Goal: Transaction & Acquisition: Purchase product/service

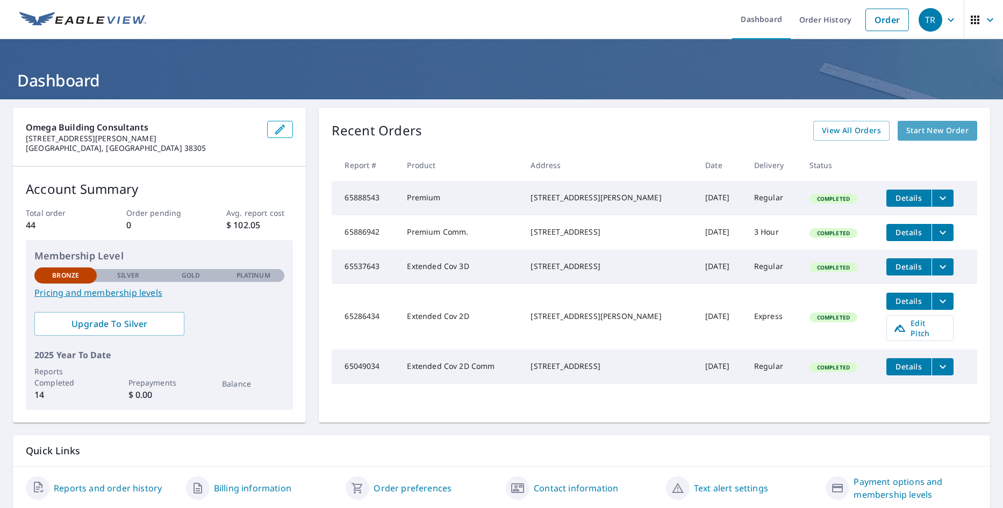
click at [910, 131] on span "Start New Order" at bounding box center [937, 130] width 62 height 13
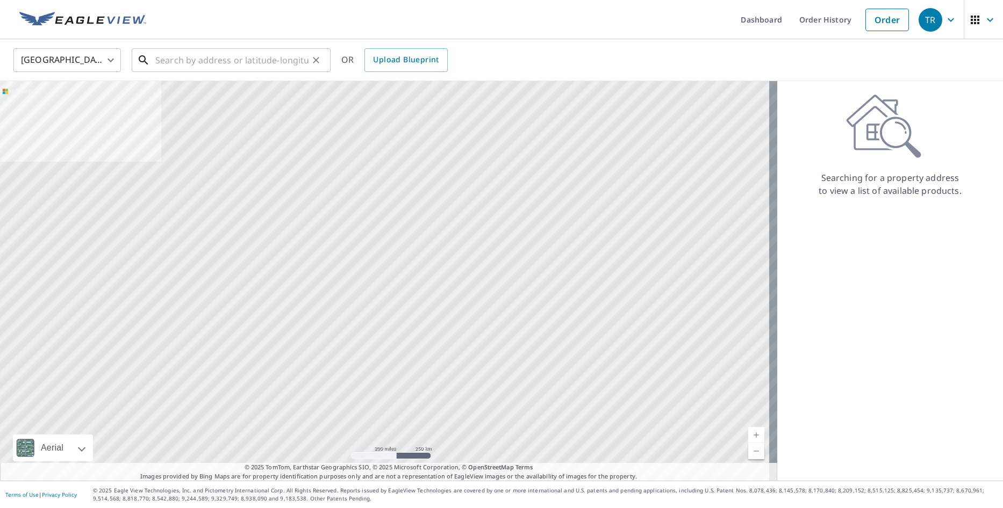
click at [200, 57] on input "text" at bounding box center [231, 60] width 153 height 30
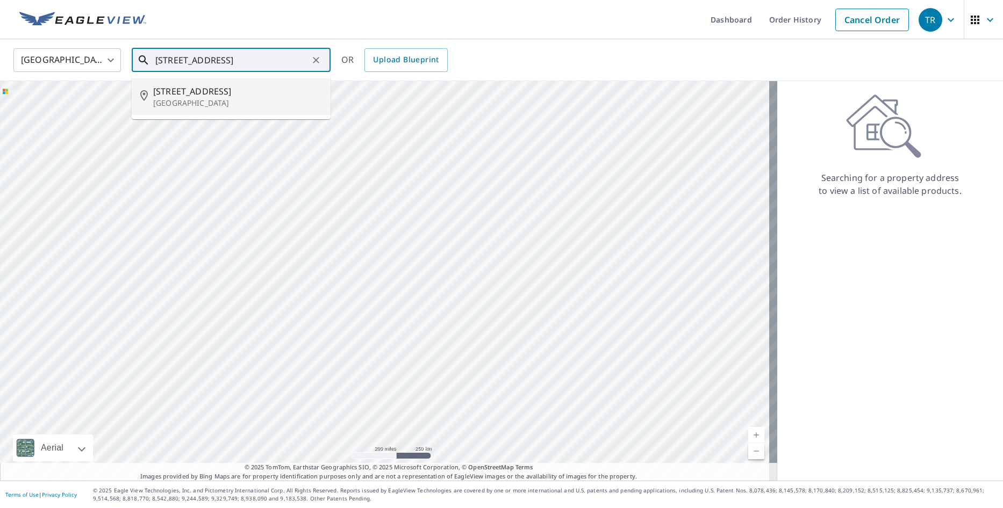
click at [167, 98] on p "[GEOGRAPHIC_DATA]" at bounding box center [237, 103] width 169 height 11
type input "[STREET_ADDRESS]"
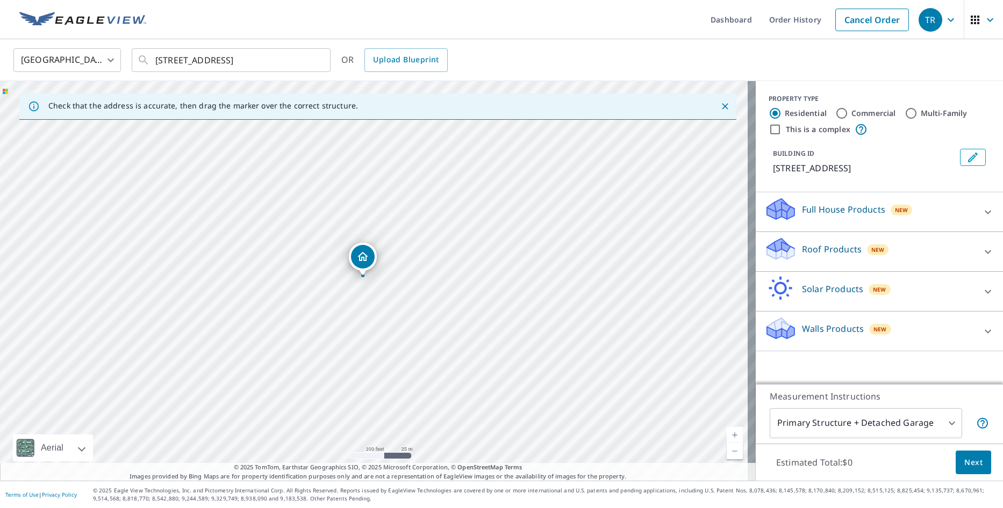
drag, startPoint x: 363, startPoint y: 236, endPoint x: 363, endPoint y: 258, distance: 22.6
click at [835, 113] on input "Commercial" at bounding box center [841, 113] width 13 height 13
radio input "true"
type input "4"
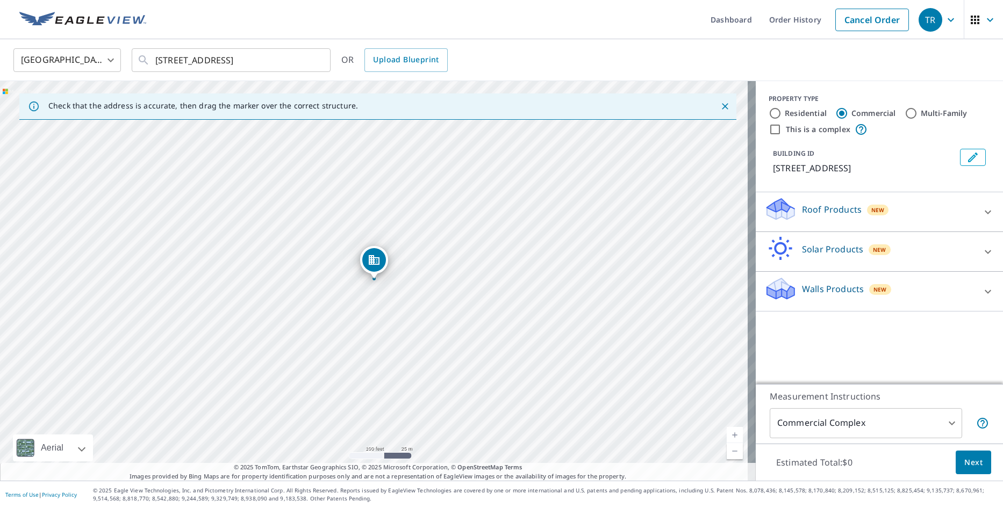
click at [824, 206] on p "Roof Products" at bounding box center [832, 209] width 60 height 13
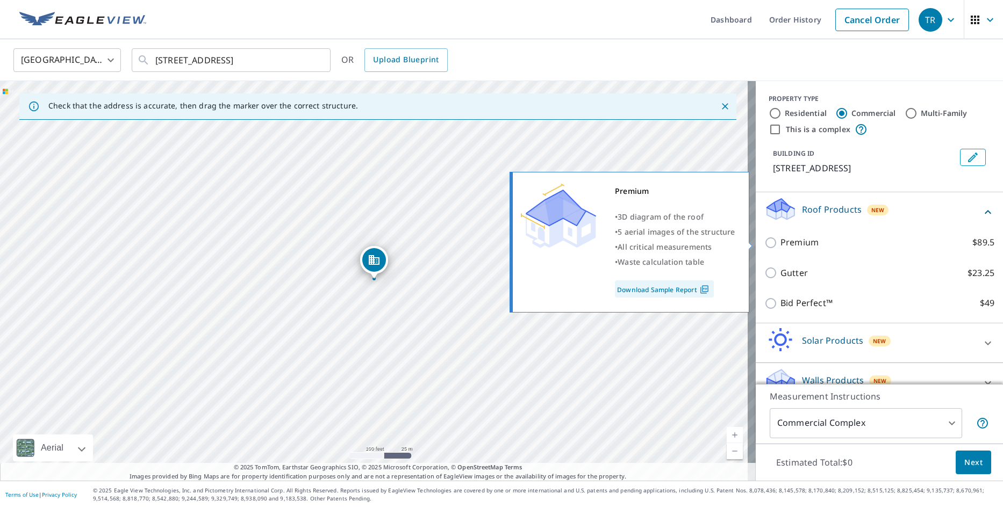
click at [766, 242] on input "Premium $89.5" at bounding box center [772, 242] width 16 height 13
checkbox input "true"
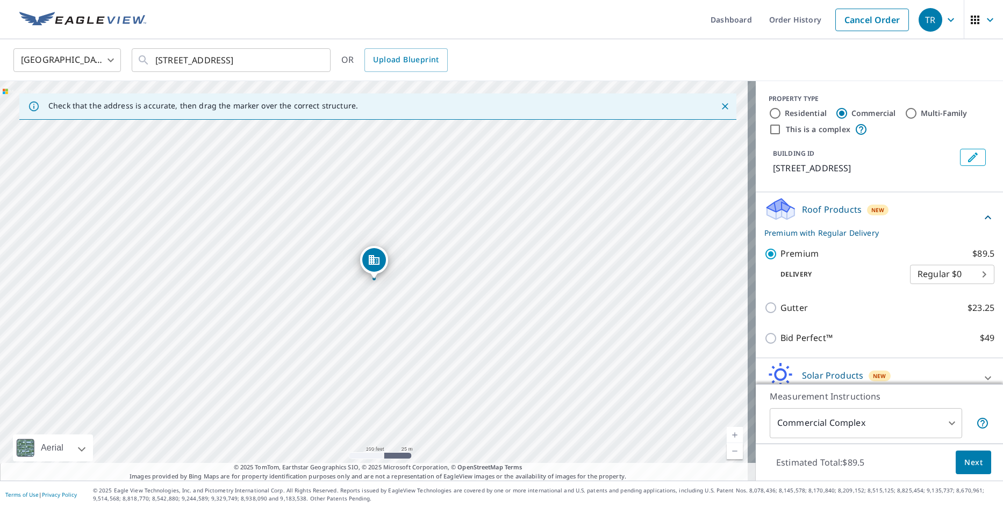
scroll to position [54, 0]
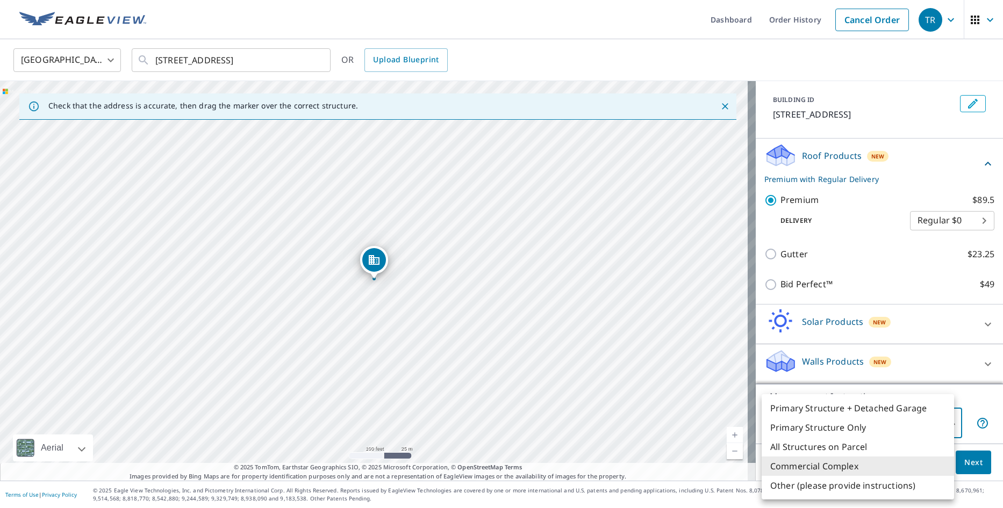
click at [944, 425] on body "TR TR Dashboard Order History Cancel Order TR [GEOGRAPHIC_DATA] [GEOGRAPHIC_DAT…" at bounding box center [501, 254] width 1003 height 508
click at [944, 425] on li "Primary Structure Only" at bounding box center [857, 427] width 192 height 19
type input "2"
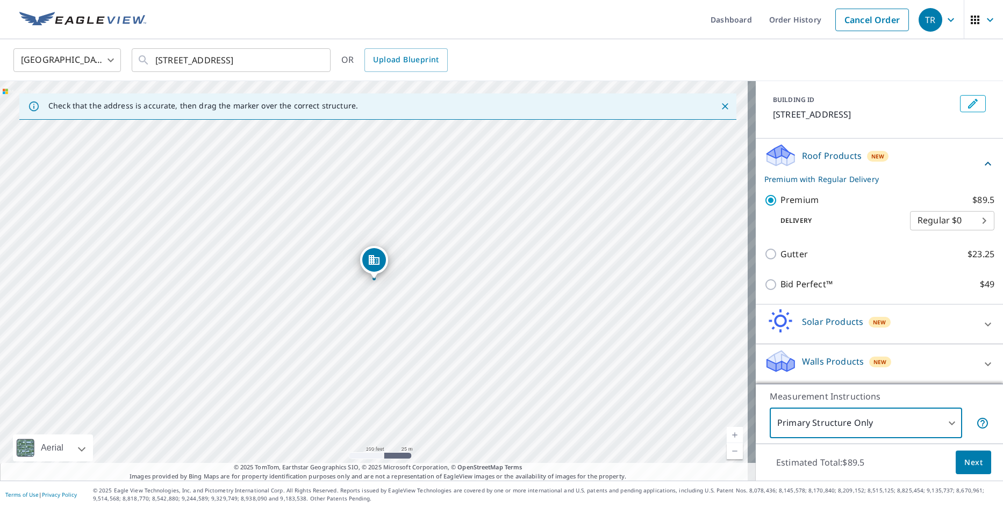
click at [964, 461] on span "Next" at bounding box center [973, 462] width 18 height 13
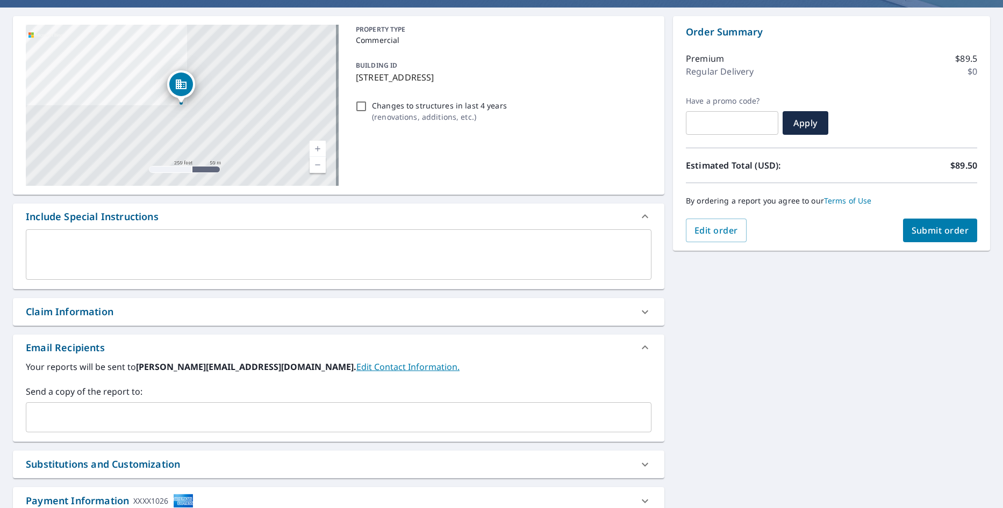
scroll to position [7, 0]
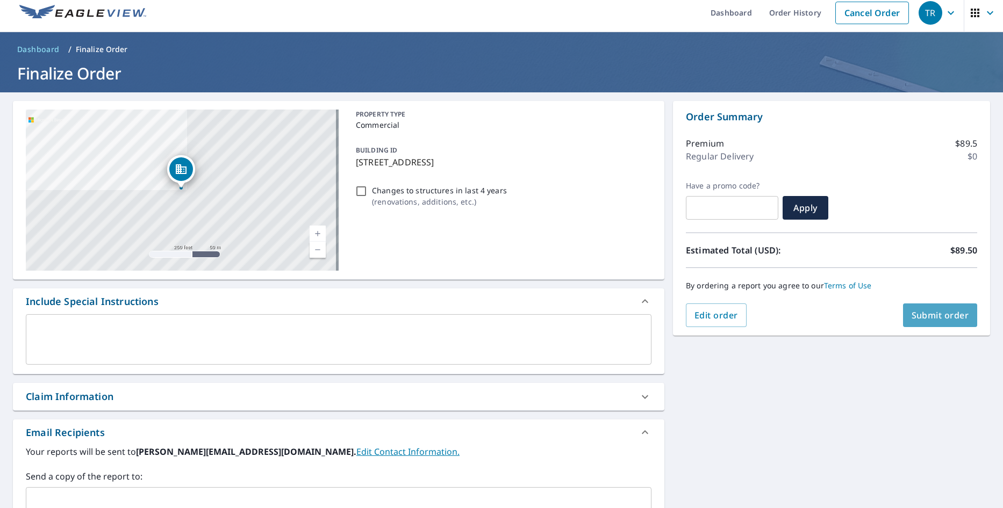
click at [924, 313] on span "Submit order" at bounding box center [940, 316] width 58 height 12
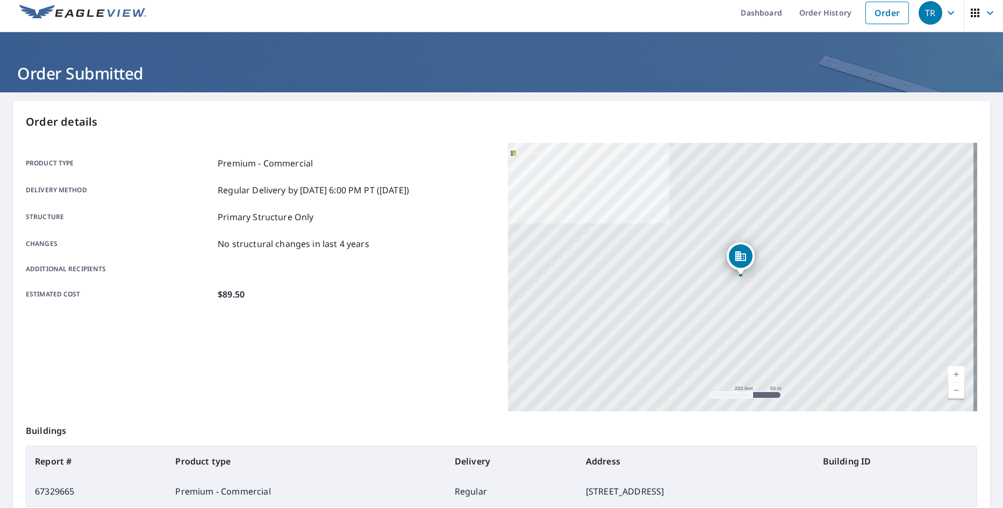
scroll to position [124, 0]
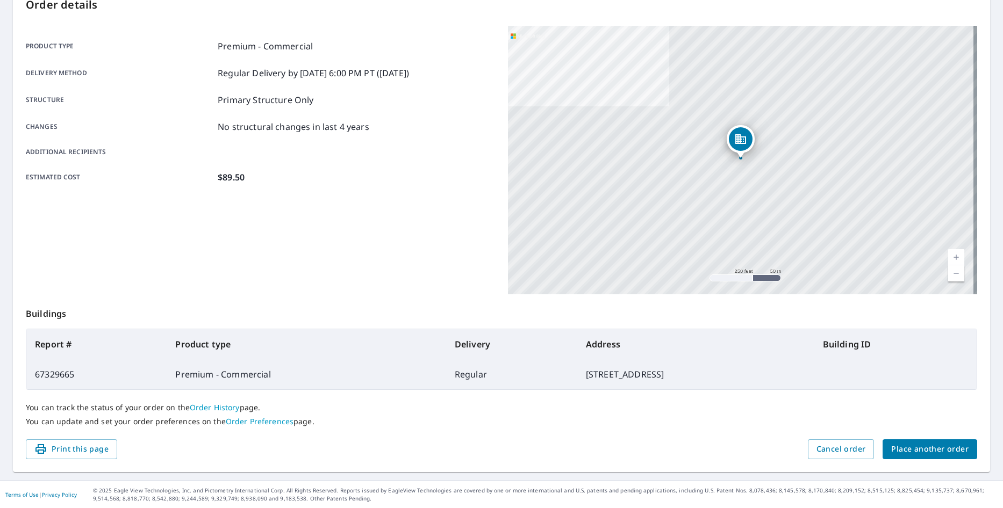
click at [917, 450] on span "Place another order" at bounding box center [929, 449] width 77 height 13
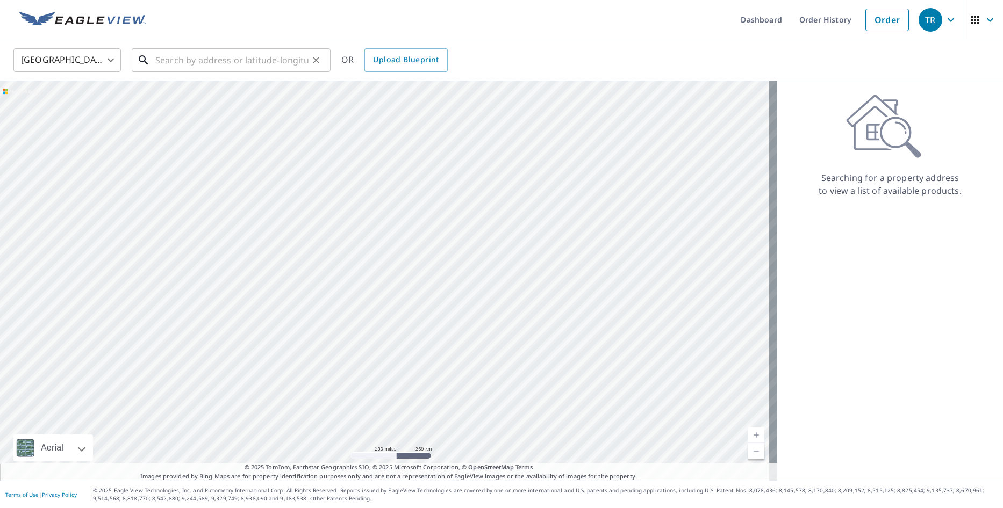
click at [283, 64] on input "text" at bounding box center [231, 60] width 153 height 30
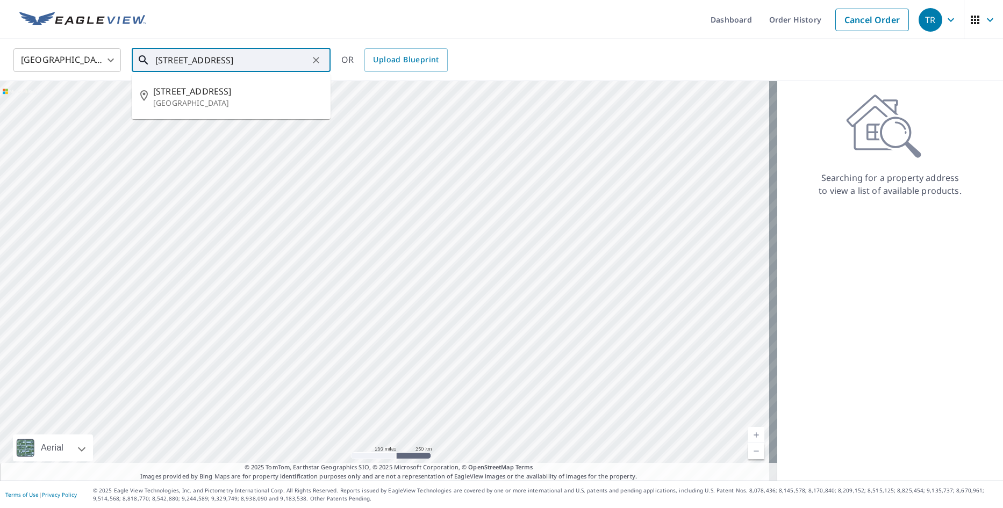
type input "[STREET_ADDRESS]"
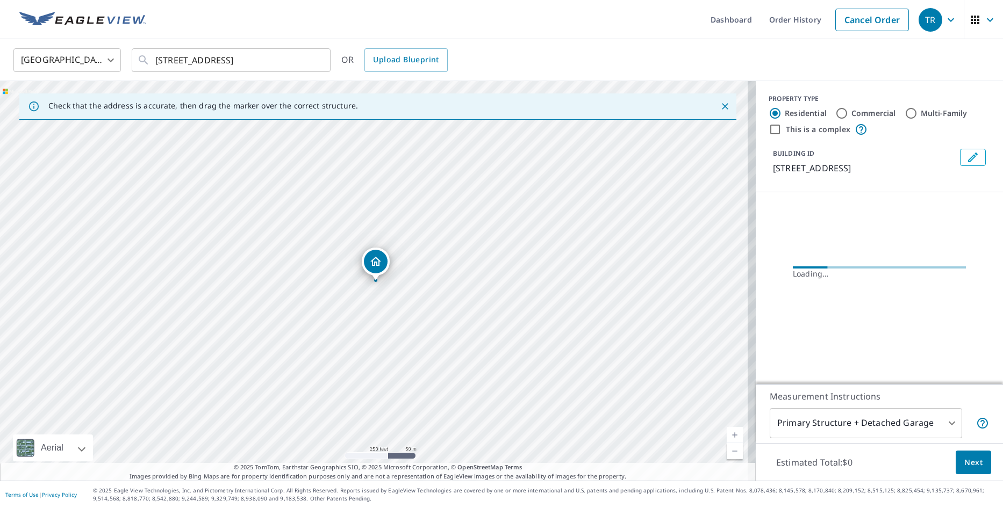
drag, startPoint x: 389, startPoint y: 262, endPoint x: 379, endPoint y: 263, distance: 9.3
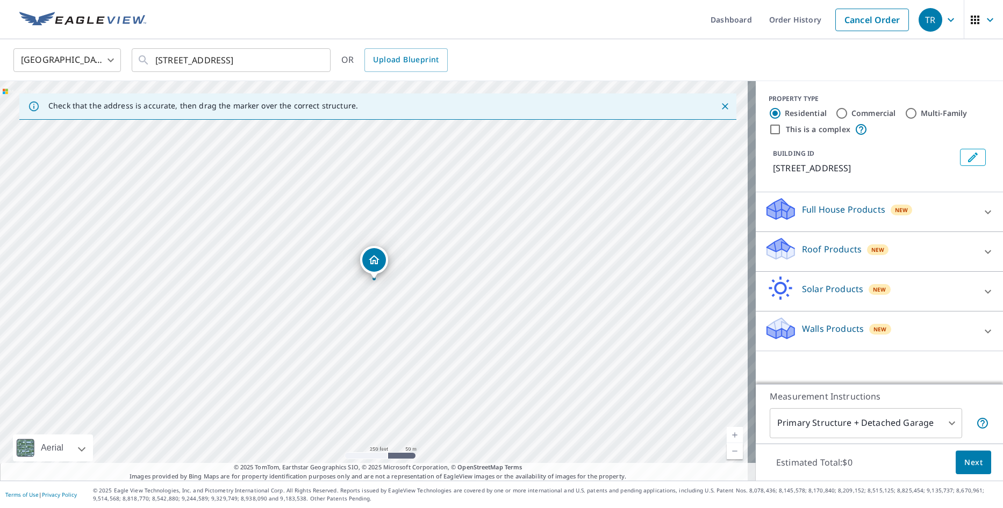
click at [836, 114] on input "Commercial" at bounding box center [841, 113] width 13 height 13
radio input "true"
type input "4"
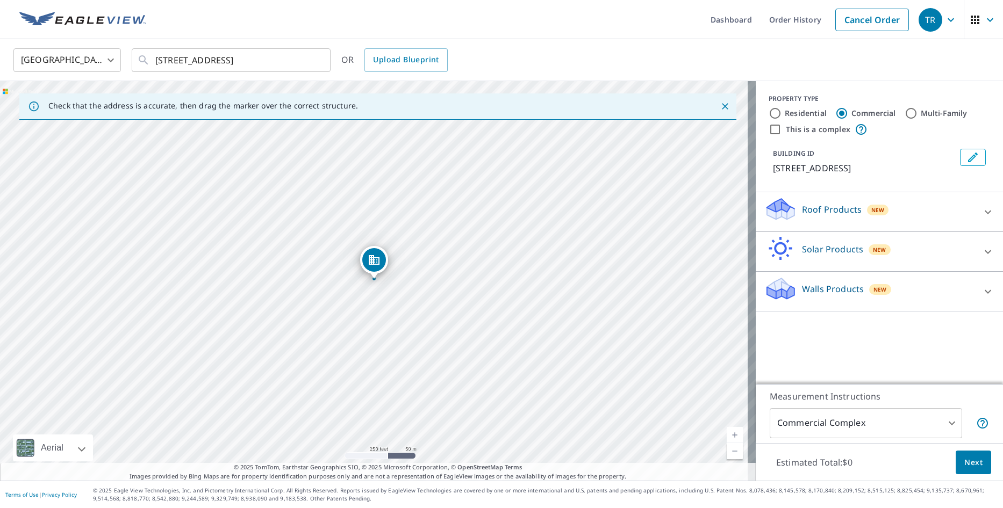
click at [822, 207] on p "Roof Products" at bounding box center [832, 209] width 60 height 13
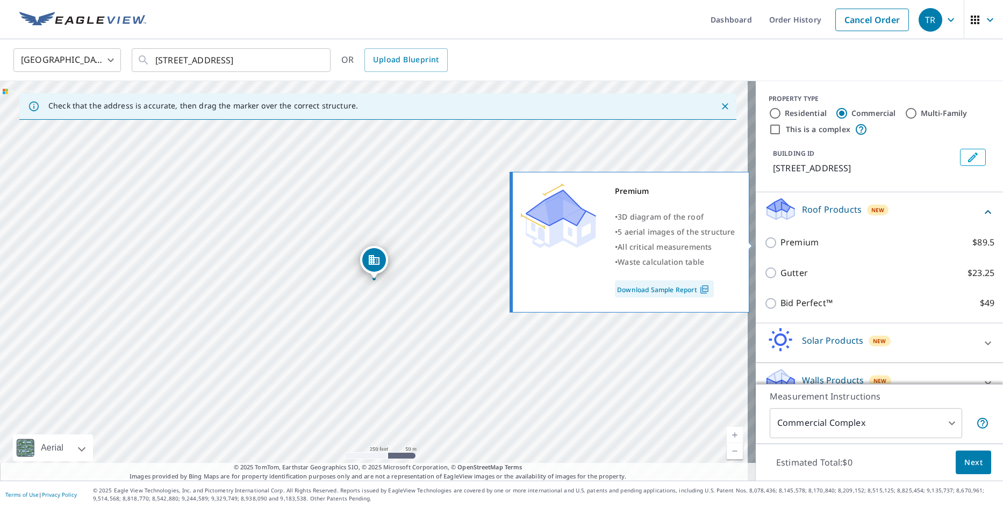
click at [782, 242] on p "Premium" at bounding box center [799, 242] width 38 height 13
click at [780, 242] on input "Premium $89.5" at bounding box center [772, 242] width 16 height 13
checkbox input "true"
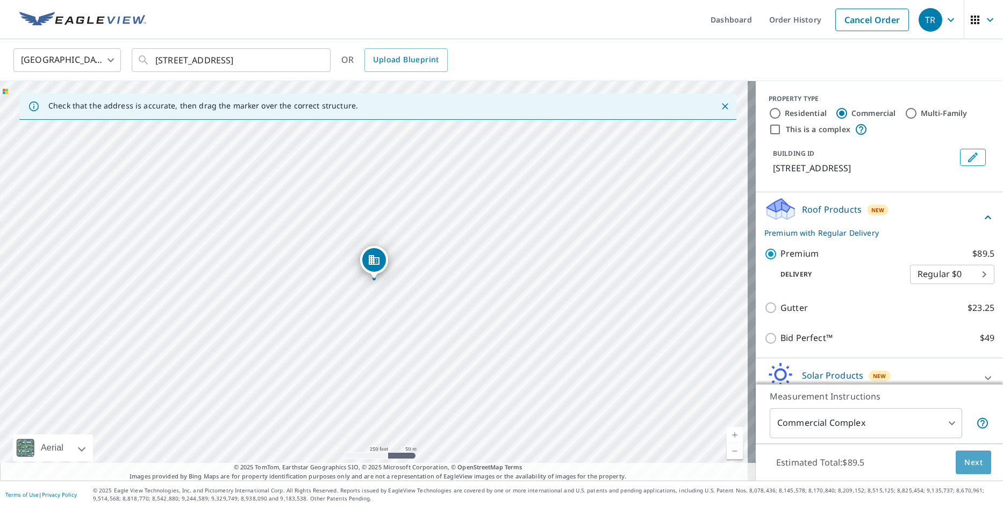
click at [968, 466] on span "Next" at bounding box center [973, 462] width 18 height 13
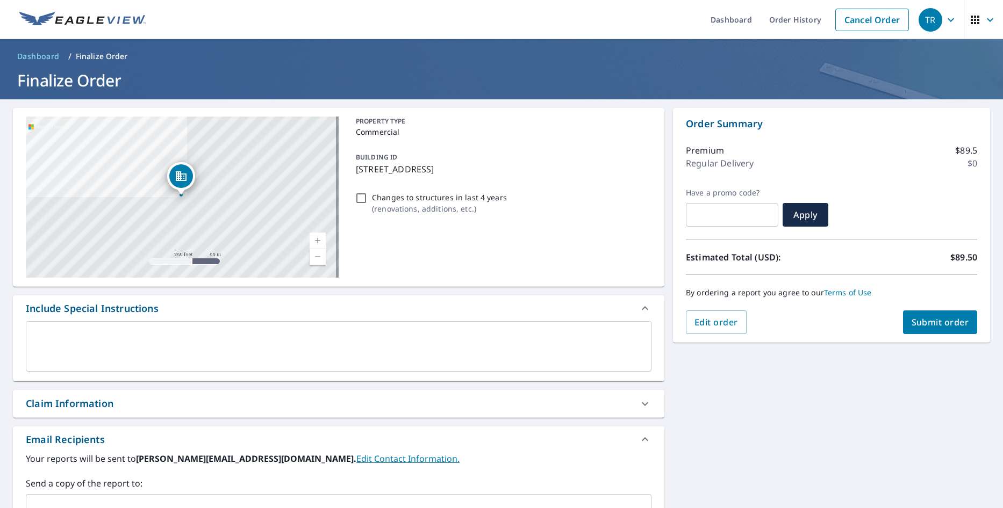
click at [930, 322] on span "Submit order" at bounding box center [940, 323] width 58 height 12
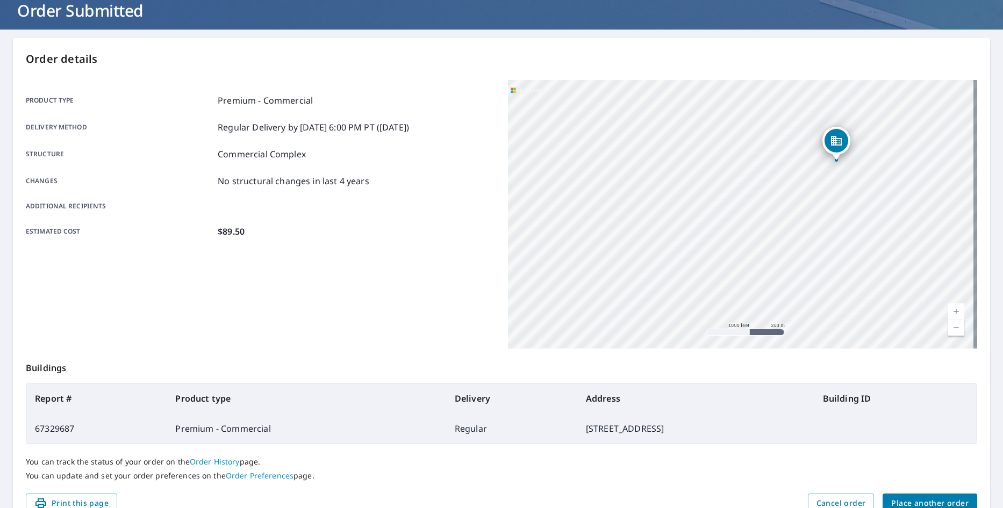
scroll to position [124, 0]
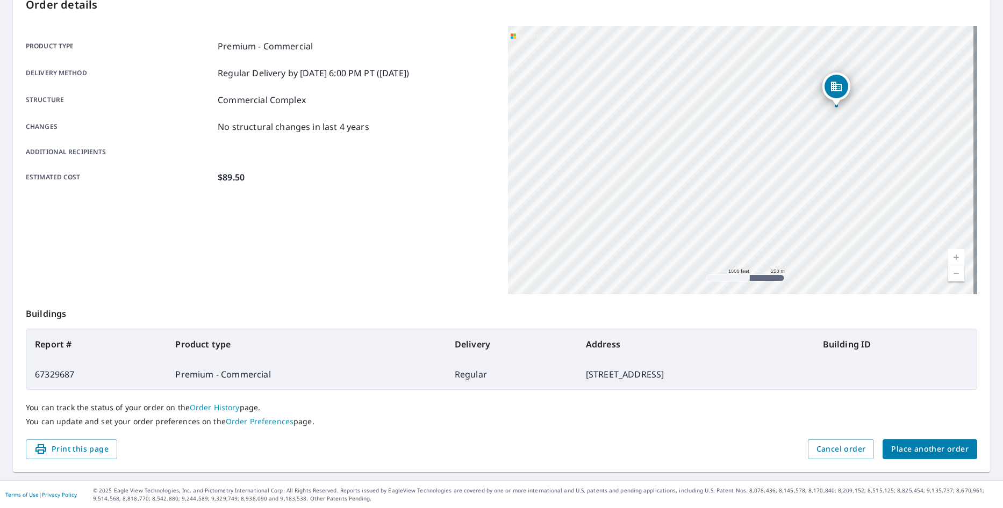
click at [922, 450] on span "Place another order" at bounding box center [929, 449] width 77 height 13
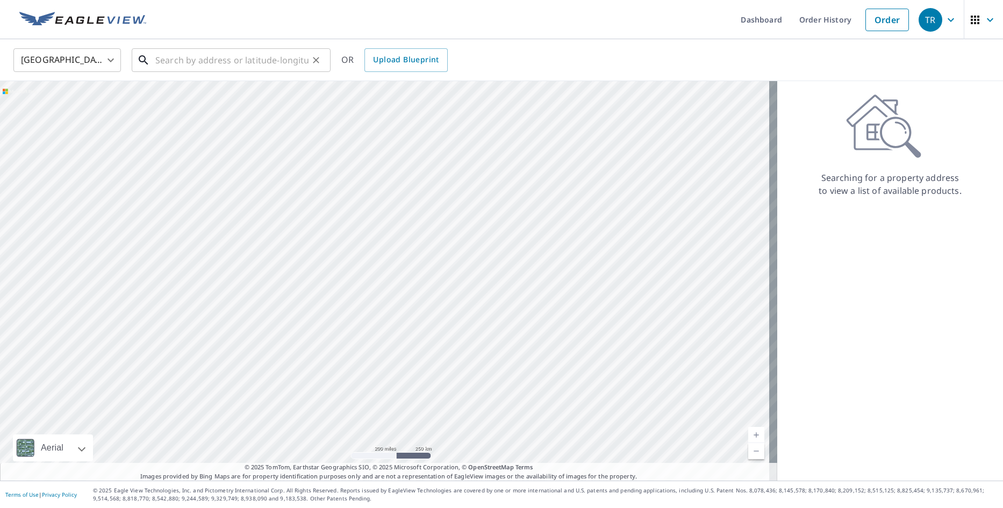
click at [262, 59] on input "text" at bounding box center [231, 60] width 153 height 30
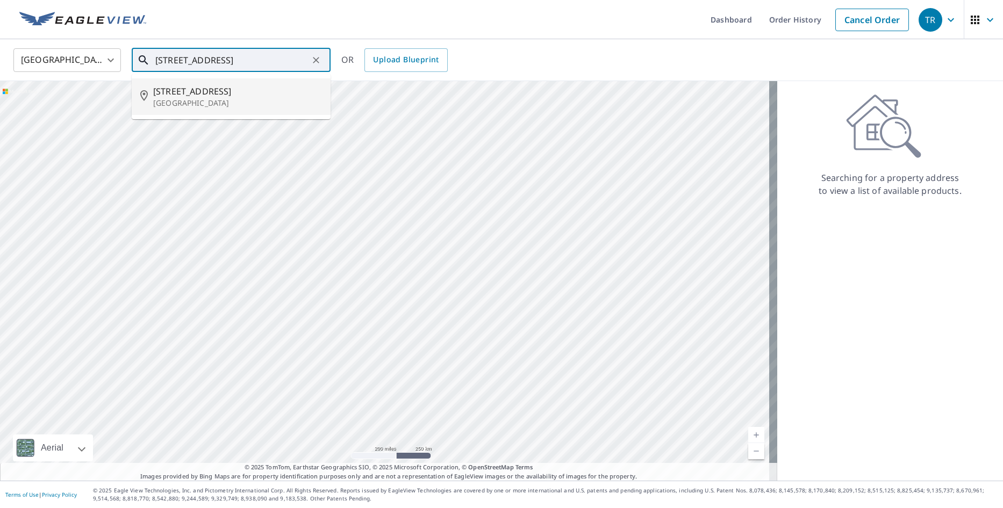
click at [177, 100] on p "[GEOGRAPHIC_DATA]" at bounding box center [237, 103] width 169 height 11
type input "[STREET_ADDRESS]"
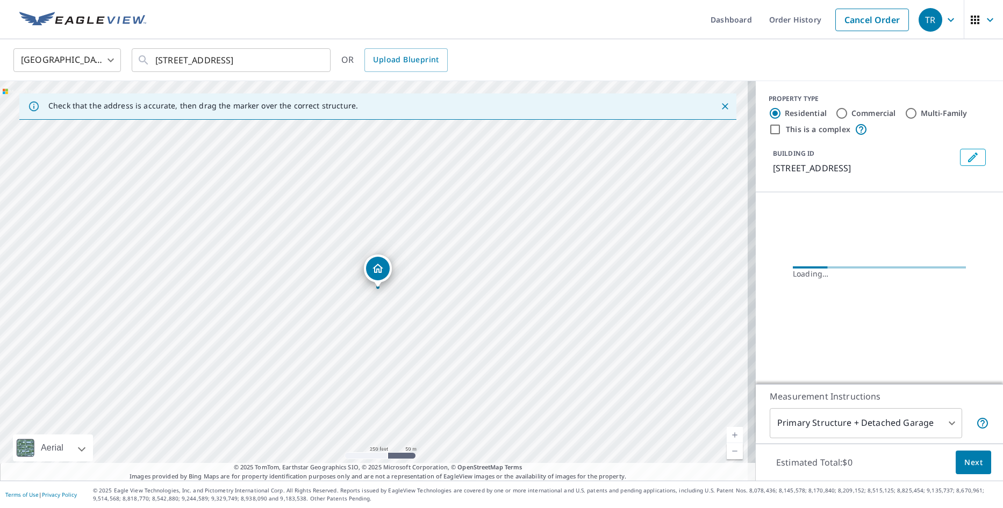
drag, startPoint x: 390, startPoint y: 262, endPoint x: 384, endPoint y: 270, distance: 10.3
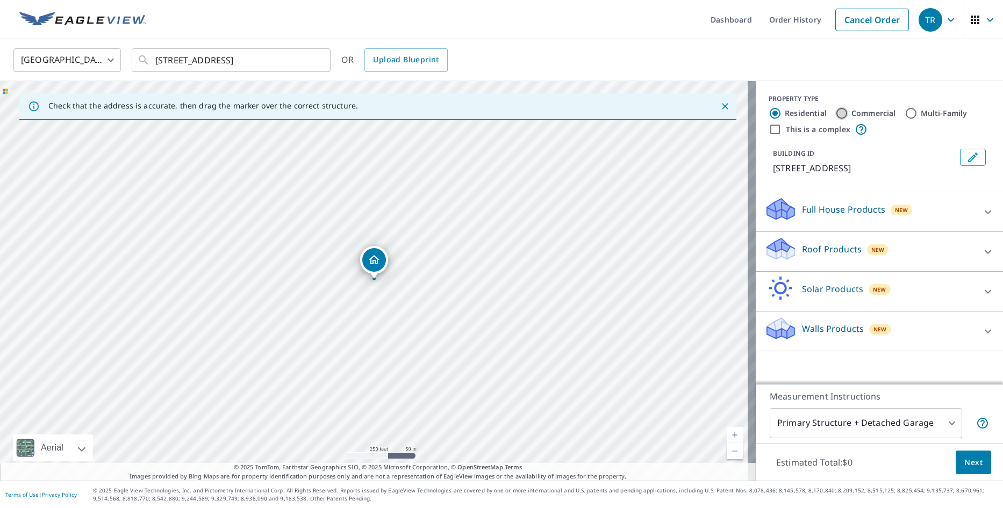
click at [835, 114] on input "Commercial" at bounding box center [841, 113] width 13 height 13
radio input "true"
type input "4"
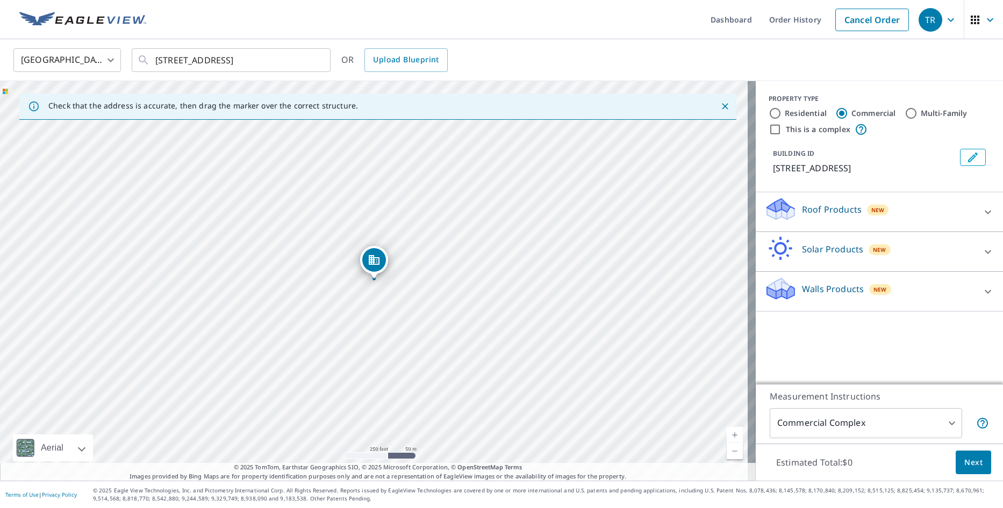
click at [825, 211] on p "Roof Products" at bounding box center [832, 209] width 60 height 13
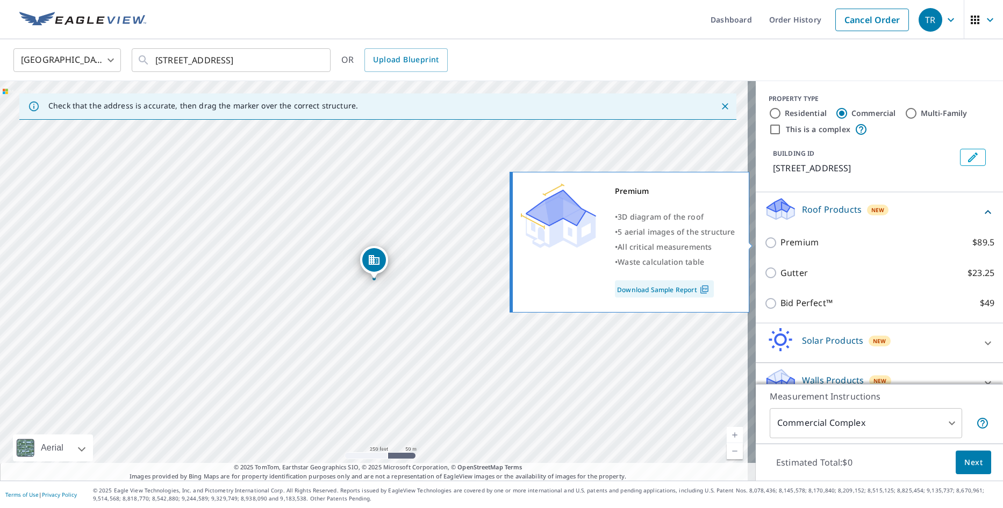
drag, startPoint x: 778, startPoint y: 241, endPoint x: 791, endPoint y: 251, distance: 16.6
click at [780, 241] on p "Premium" at bounding box center [799, 242] width 38 height 13
click at [778, 241] on input "Premium $89.5" at bounding box center [772, 242] width 16 height 13
checkbox input "true"
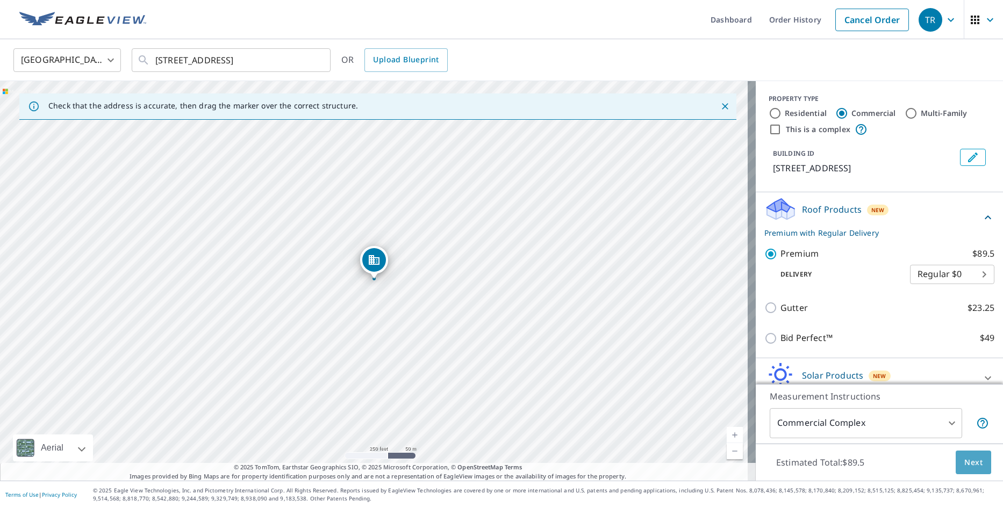
click at [964, 461] on span "Next" at bounding box center [973, 462] width 18 height 13
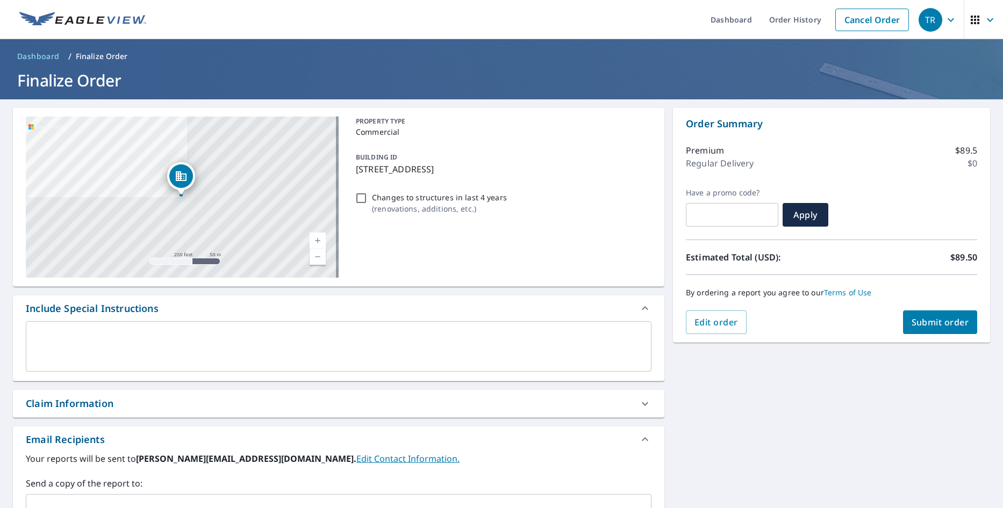
click at [939, 324] on span "Submit order" at bounding box center [940, 323] width 58 height 12
